Goal: Check status: Check status

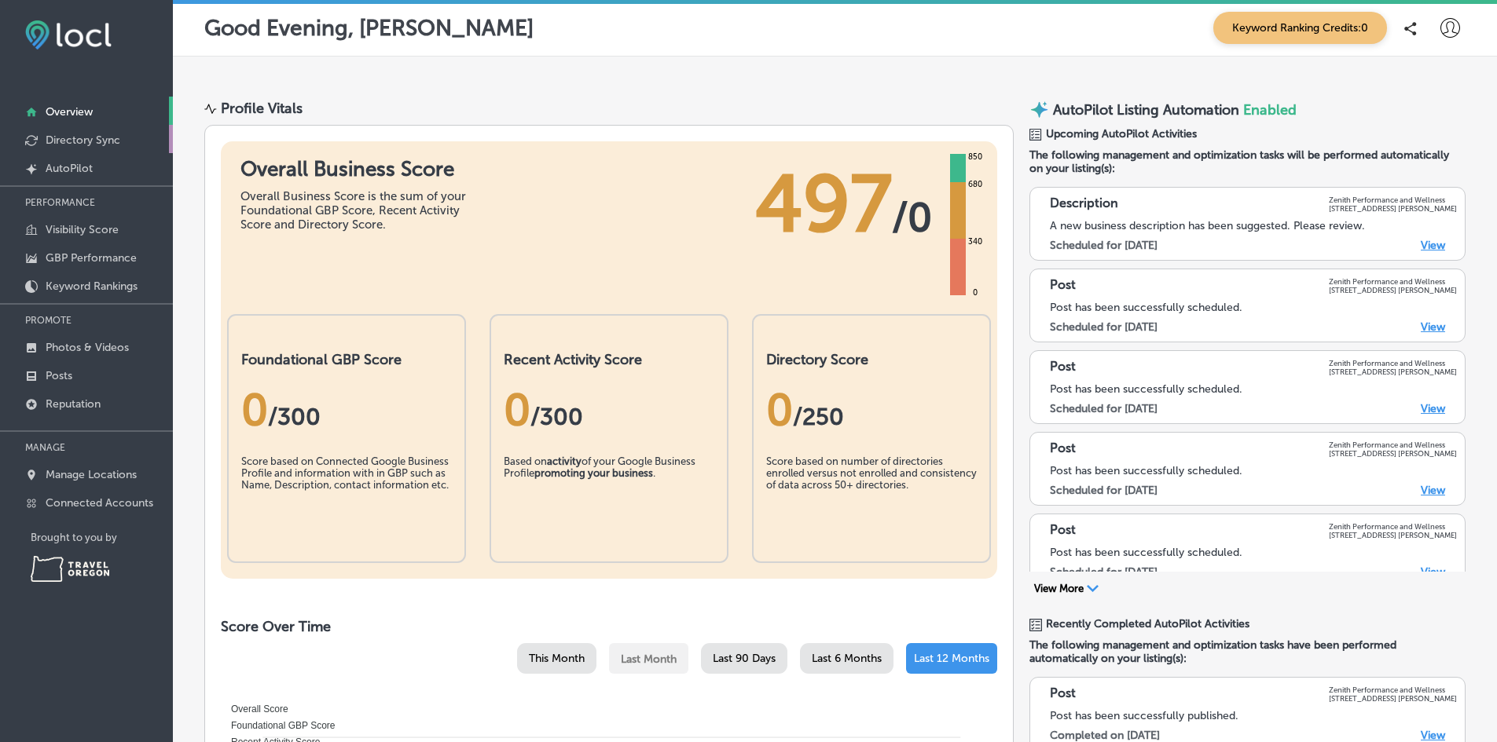
click at [92, 130] on link "Directory Sync" at bounding box center [86, 139] width 173 height 28
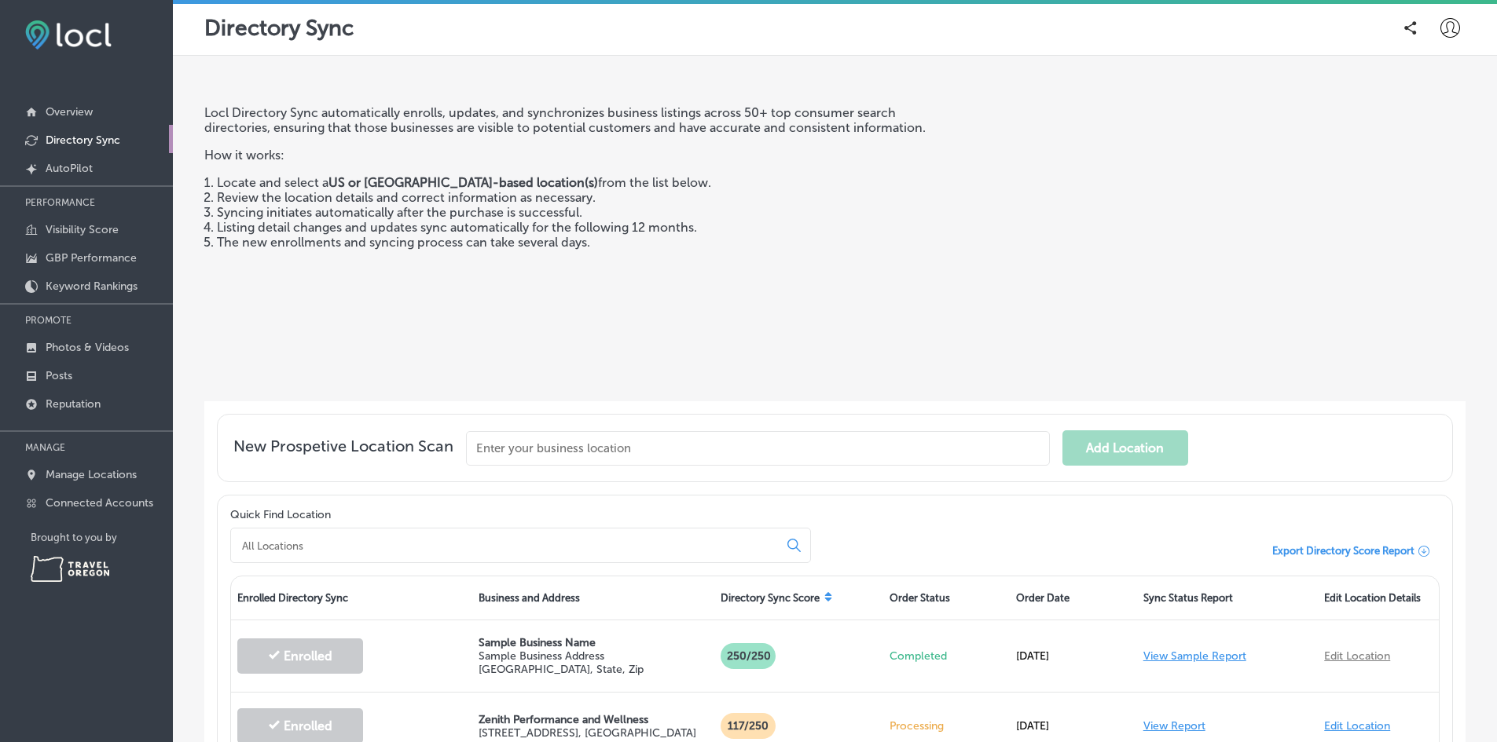
scroll to position [148, 0]
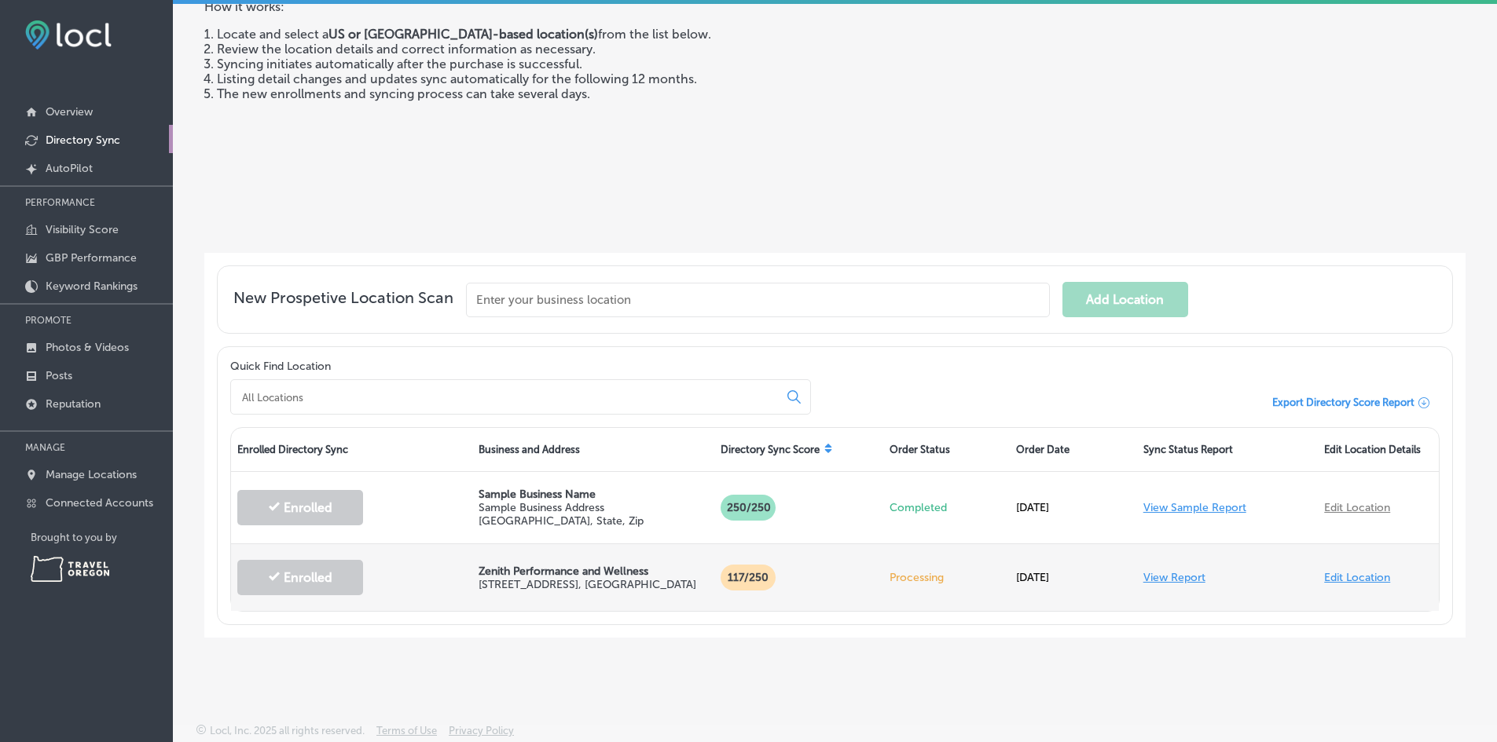
click at [1162, 575] on font "View Report" at bounding box center [1174, 577] width 62 height 13
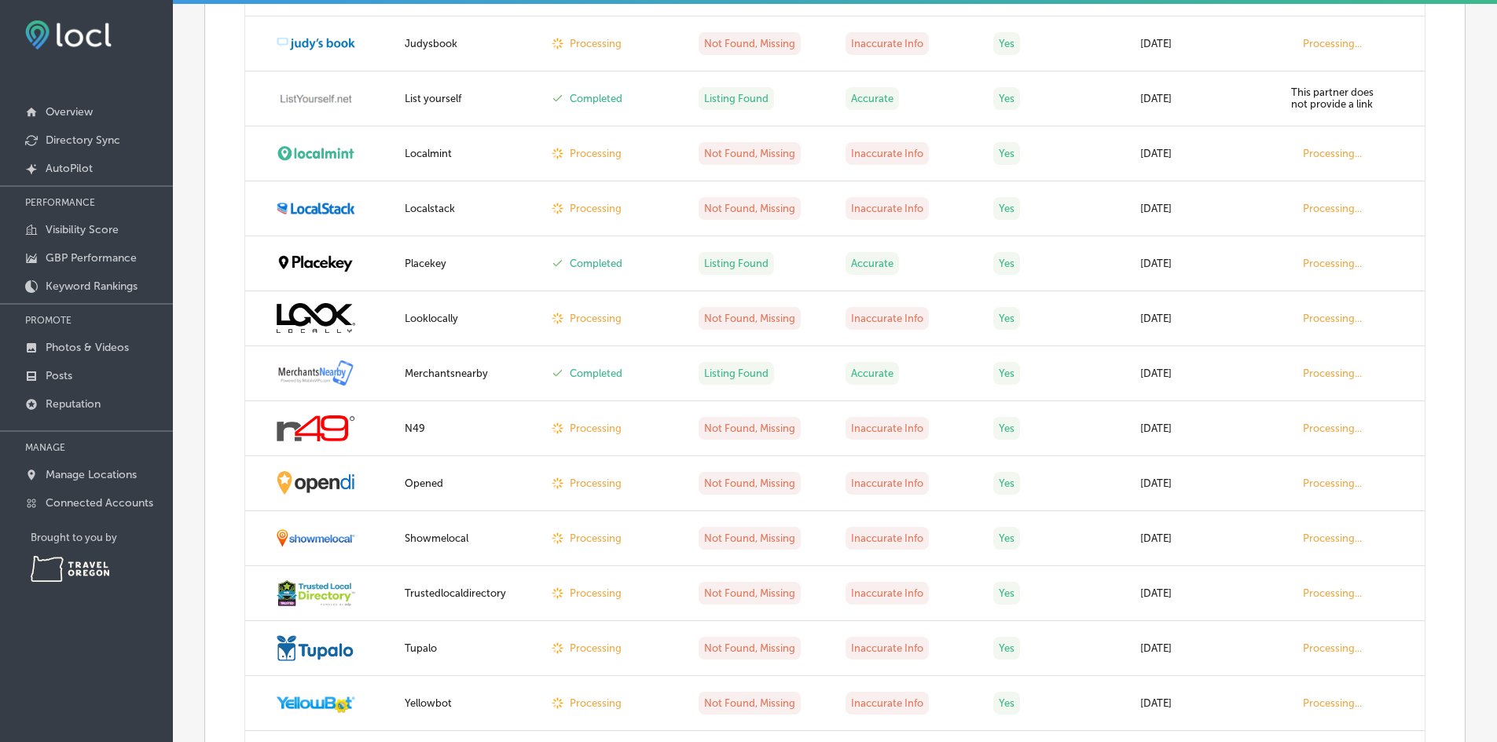
scroll to position [1904, 0]
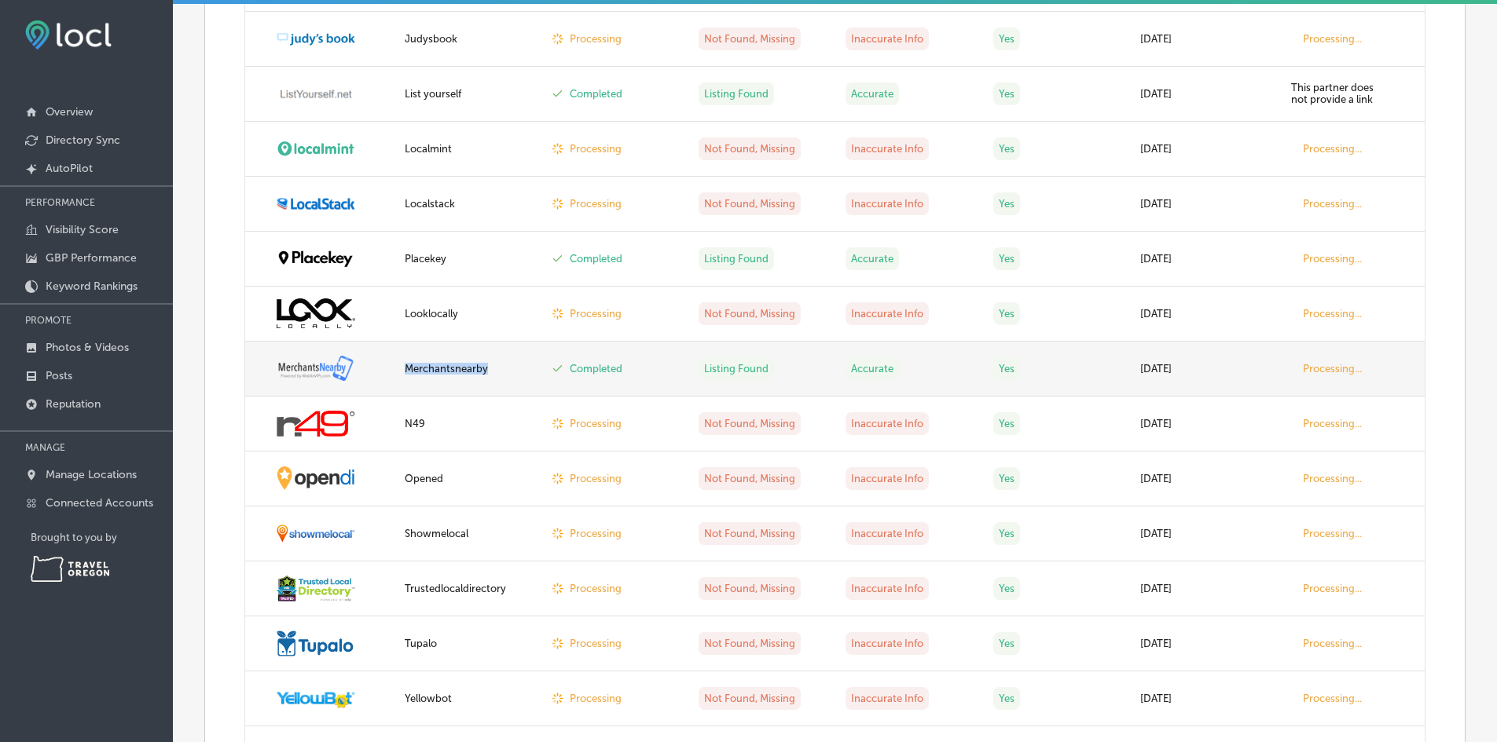
drag, startPoint x: 491, startPoint y: 365, endPoint x: 401, endPoint y: 374, distance: 90.1
click at [401, 374] on td "Merchantsnearby" at bounding box center [468, 369] width 147 height 55
copy div "Merchantsnearby"
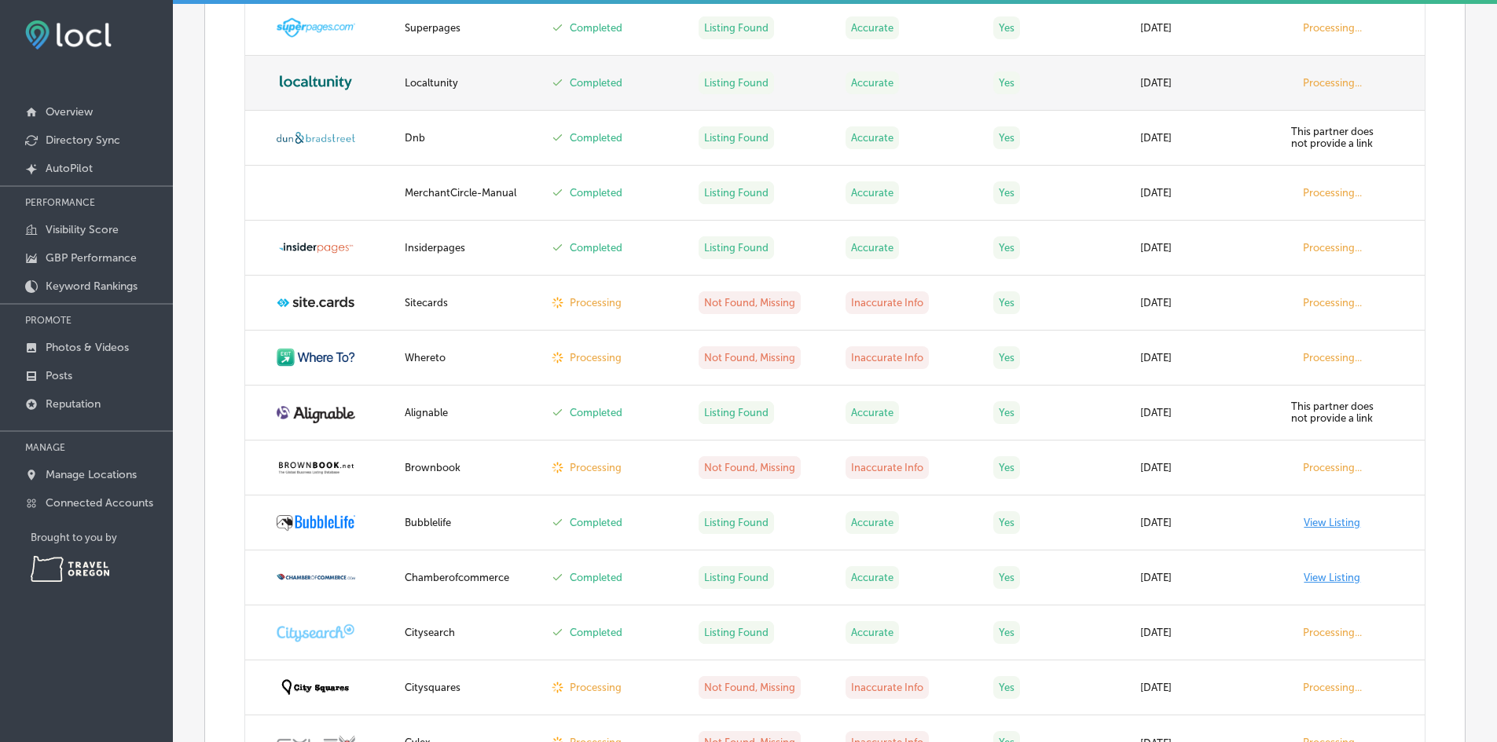
scroll to position [2819, 0]
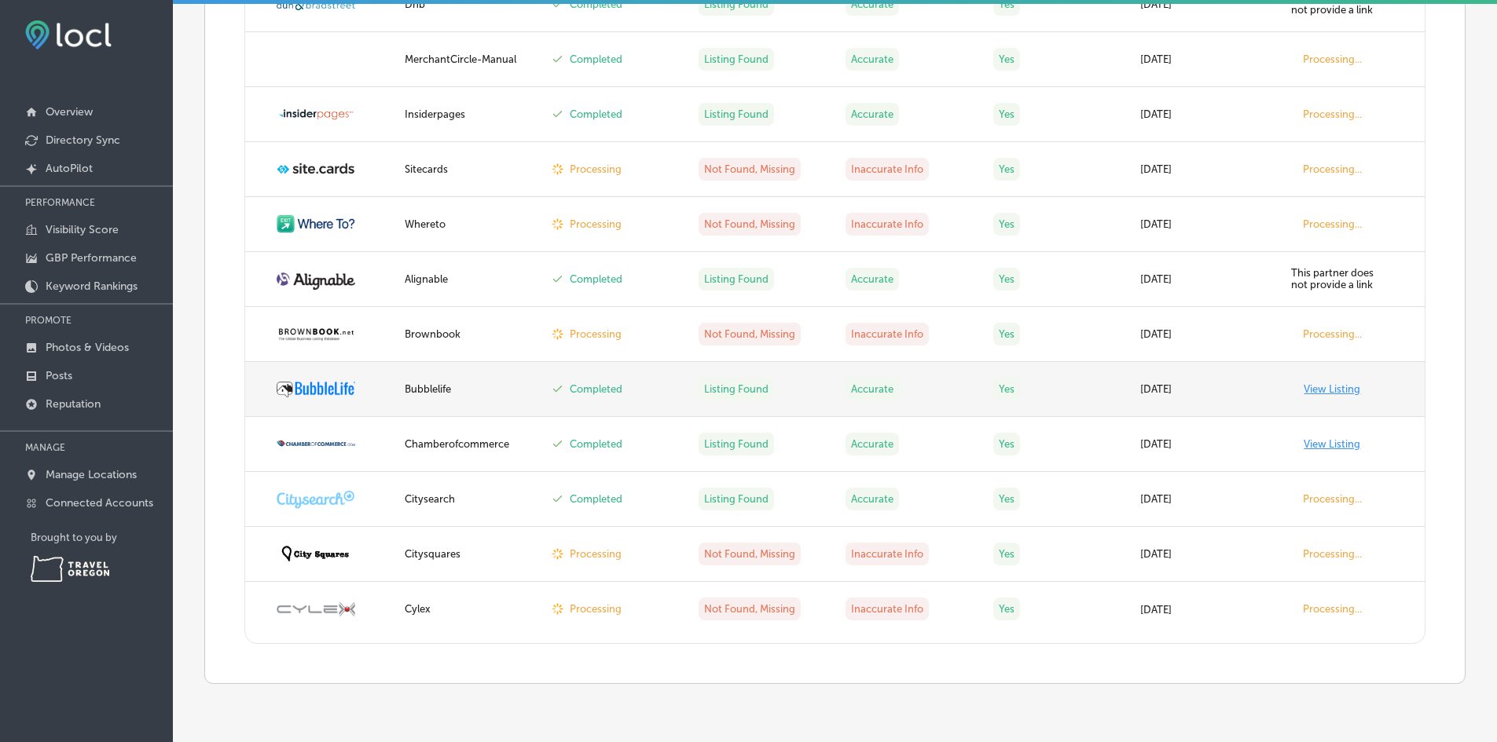
click at [1322, 394] on font "View Listing" at bounding box center [1331, 389] width 57 height 12
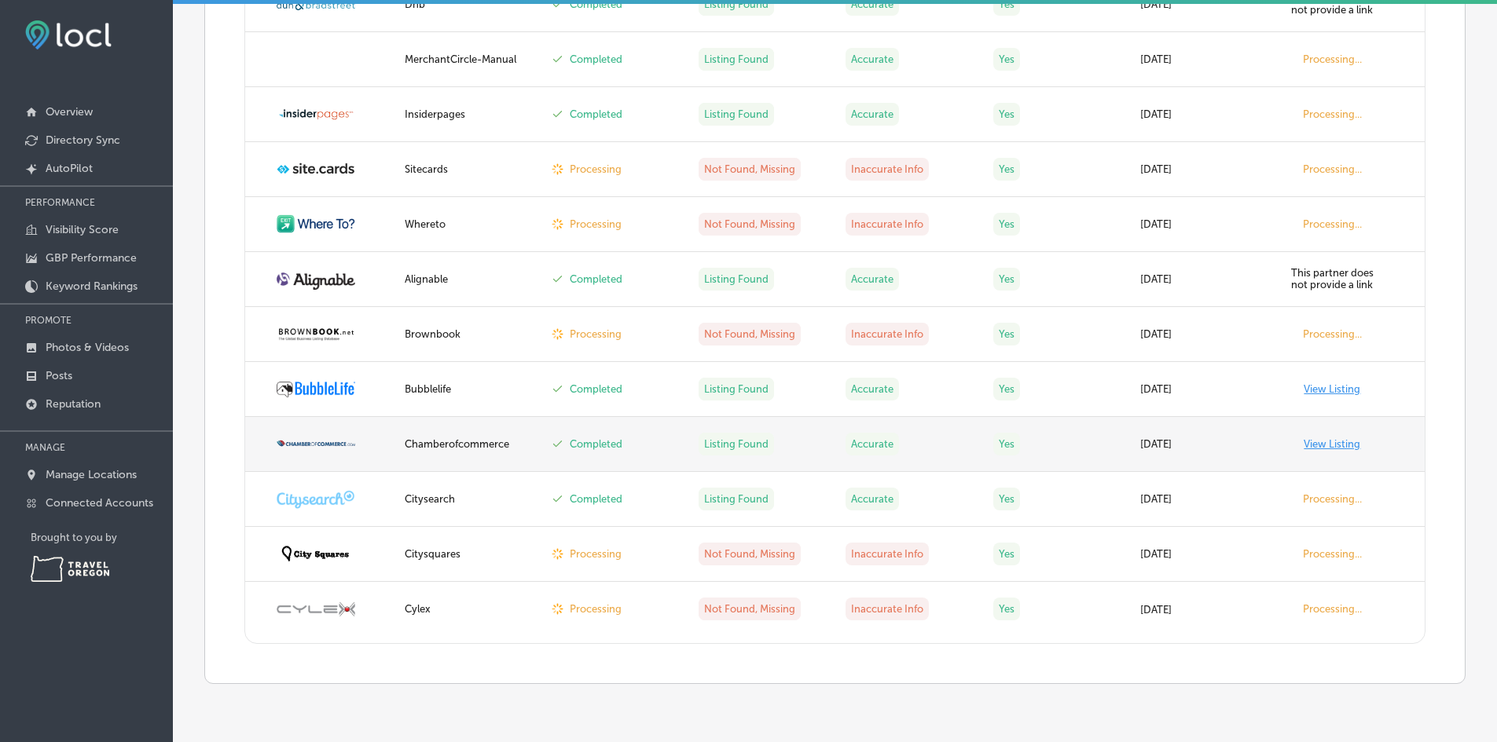
click at [1325, 441] on font "View Listing" at bounding box center [1331, 444] width 57 height 12
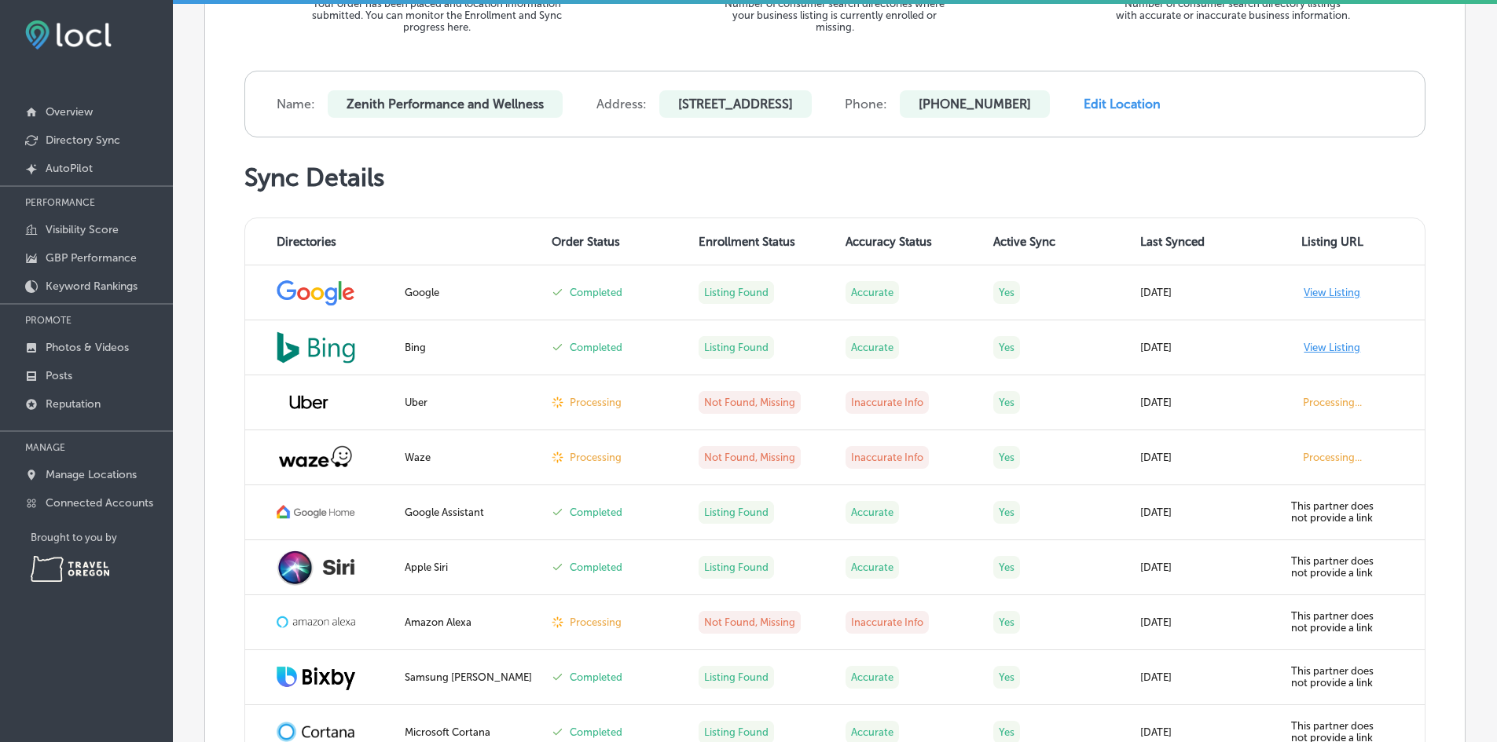
scroll to position [493, 0]
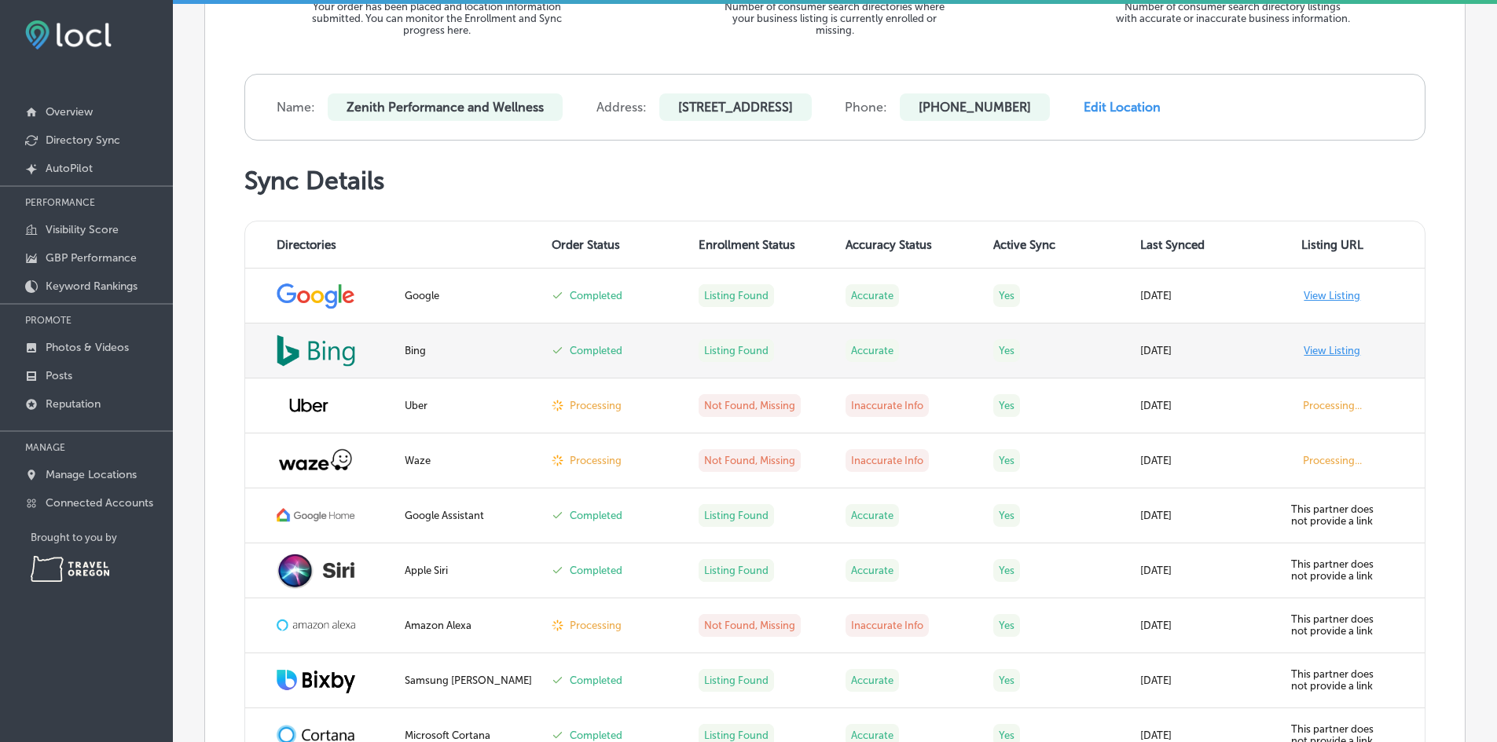
click at [1307, 354] on font "View Listing" at bounding box center [1331, 351] width 57 height 12
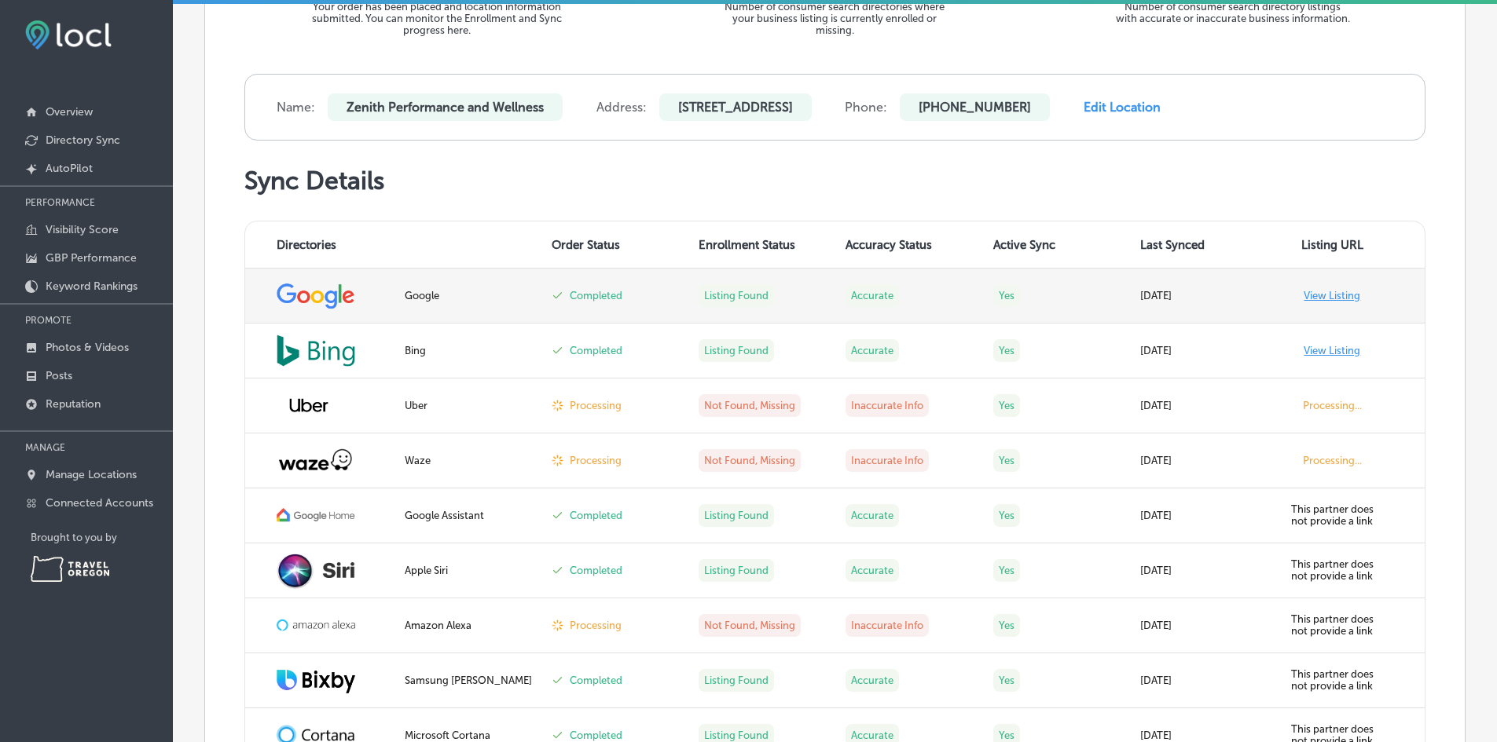
click at [1325, 291] on font "View Listing" at bounding box center [1331, 296] width 57 height 12
